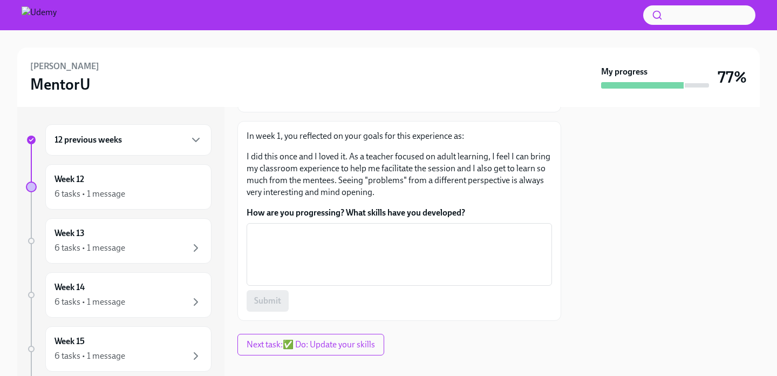
scroll to position [132, 0]
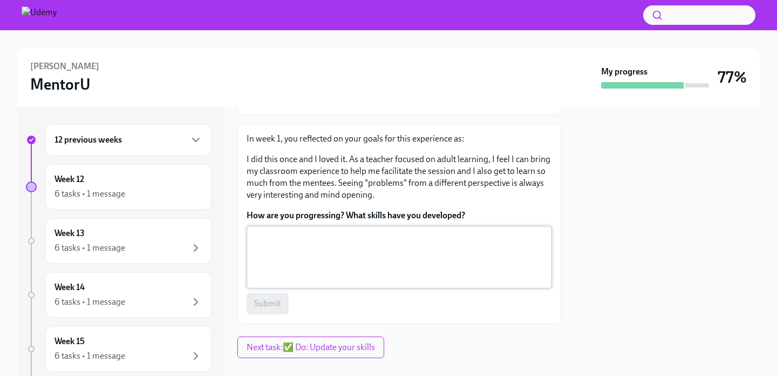
click at [380, 257] on textarea "How are you progressing? What skills have you developed?" at bounding box center [399, 257] width 292 height 52
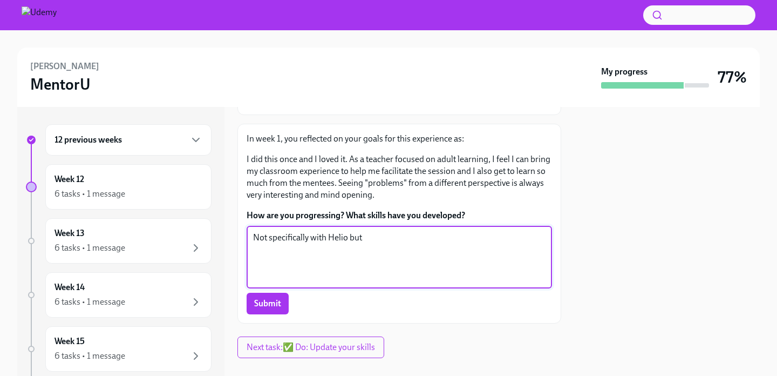
click at [342, 240] on textarea "Not specifically with Helio but" at bounding box center [399, 257] width 292 height 52
click at [337, 239] on textarea "Not specifically with Helio but" at bounding box center [399, 257] width 292 height 52
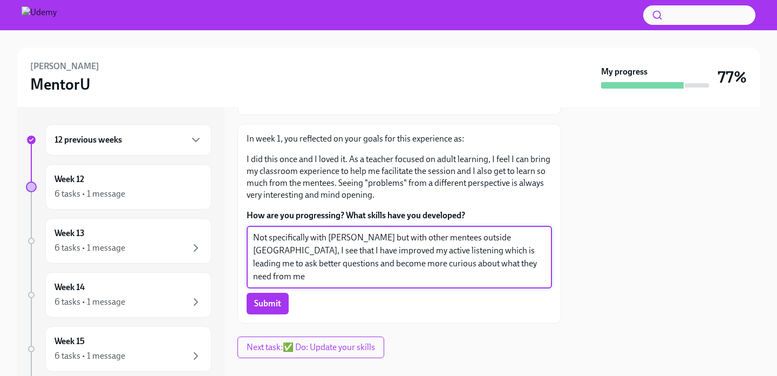
click at [413, 268] on textarea "Not specifically with [PERSON_NAME] but with other mentees outside [GEOGRAPHIC_…" at bounding box center [399, 257] width 292 height 52
click at [480, 265] on textarea "Not specifically with [PERSON_NAME] but with other mentees outside [GEOGRAPHIC_…" at bounding box center [399, 257] width 292 height 52
drag, startPoint x: 467, startPoint y: 262, endPoint x: 462, endPoint y: 253, distance: 10.4
click at [462, 253] on textarea "Not specifically with Hélio but with other mentees outside Udemy, I see that I …" at bounding box center [399, 257] width 292 height 52
type textarea "Not specifically with Hélio but with other mentees outside Udemy, I see that I …"
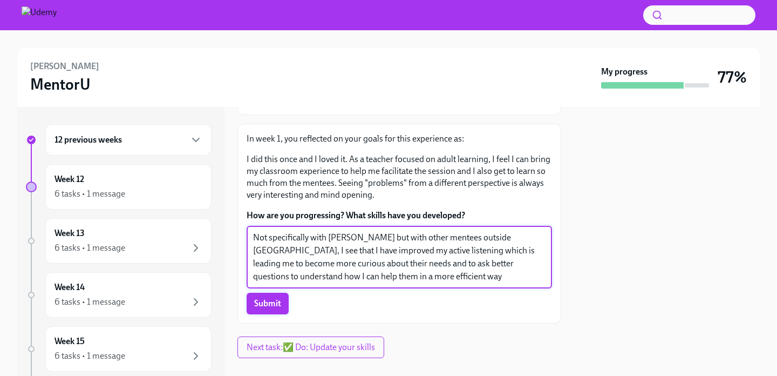
click at [269, 308] on span "Submit" at bounding box center [267, 303] width 27 height 11
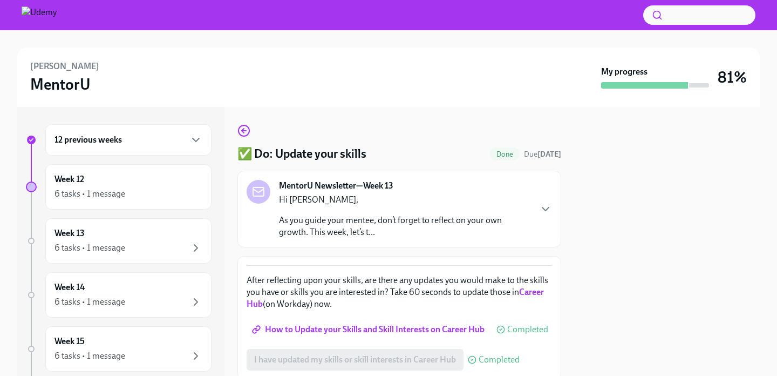
scroll to position [38, 0]
